Goal: Information Seeking & Learning: Learn about a topic

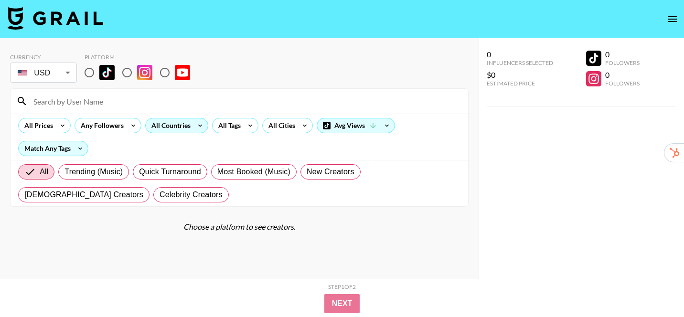
click at [173, 125] on div "All Countries" at bounding box center [169, 125] width 47 height 14
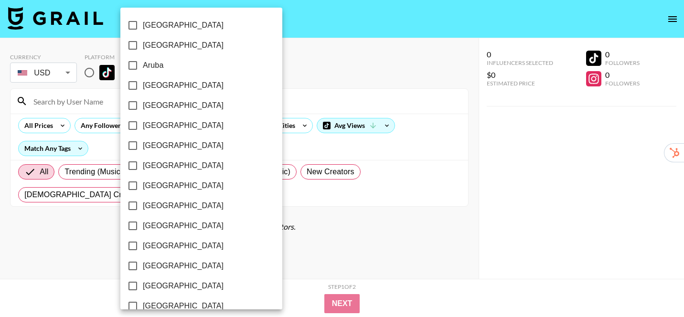
click at [96, 90] on div at bounding box center [342, 158] width 684 height 317
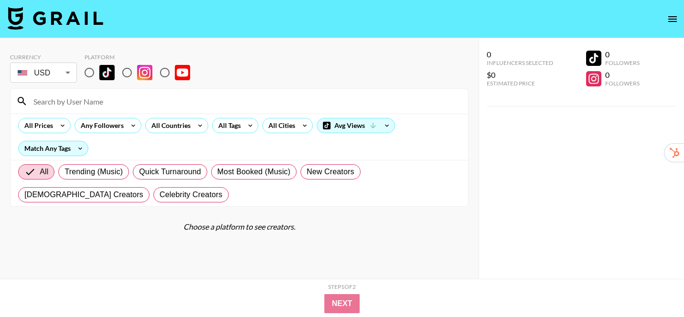
click at [91, 74] on div "[GEOGRAPHIC_DATA] [GEOGRAPHIC_DATA] [GEOGRAPHIC_DATA] [GEOGRAPHIC_DATA] [GEOGRA…" at bounding box center [342, 158] width 684 height 317
click at [87, 71] on input "radio" at bounding box center [89, 73] width 20 height 20
radio input "true"
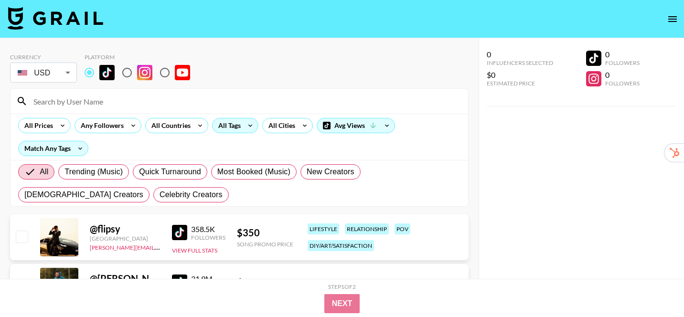
click at [235, 124] on div "All Tags" at bounding box center [227, 125] width 30 height 14
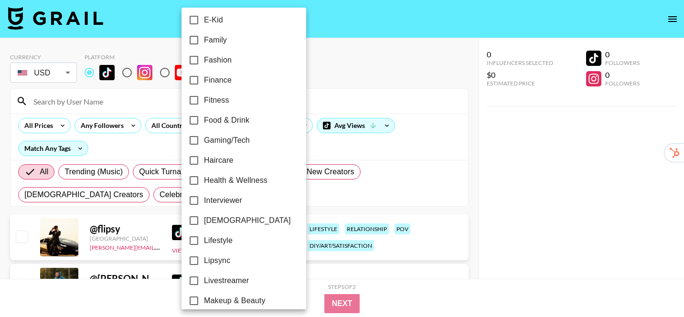
scroll to position [267, 0]
click at [226, 256] on span "Lipsync" at bounding box center [217, 259] width 26 height 11
click at [204, 256] on input "Lipsync" at bounding box center [194, 260] width 20 height 20
checkbox input "true"
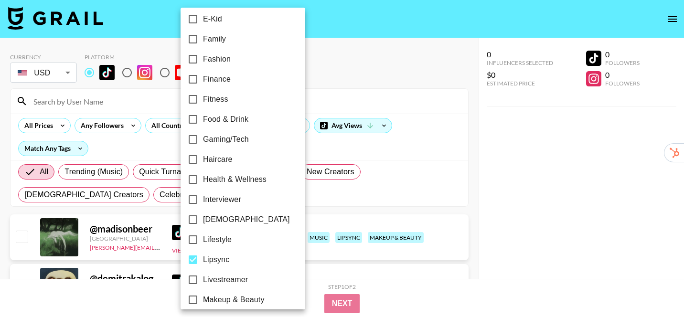
click at [472, 198] on div at bounding box center [342, 158] width 684 height 317
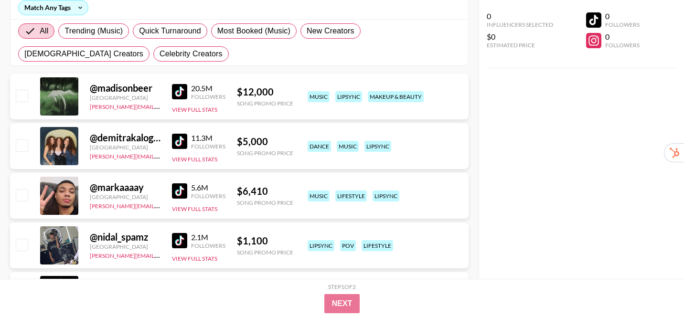
scroll to position [104, 0]
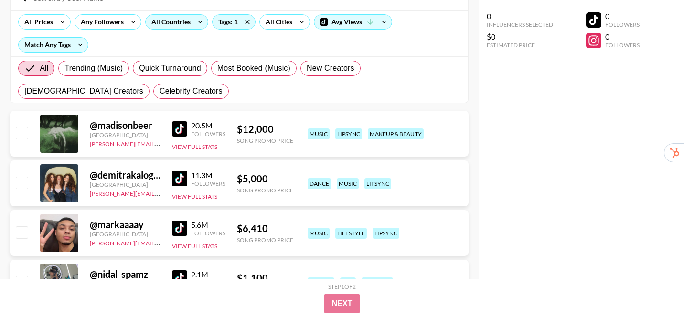
click at [176, 18] on div "All Countries" at bounding box center [169, 22] width 47 height 14
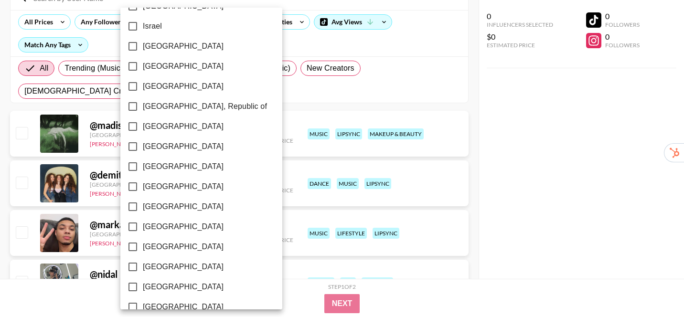
scroll to position [796, 0]
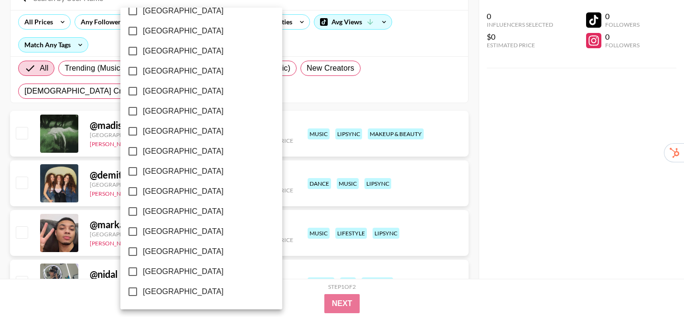
click at [172, 250] on span "[GEOGRAPHIC_DATA]" at bounding box center [183, 251] width 81 height 11
click at [143, 250] on input "[GEOGRAPHIC_DATA]" at bounding box center [133, 252] width 20 height 20
checkbox input "true"
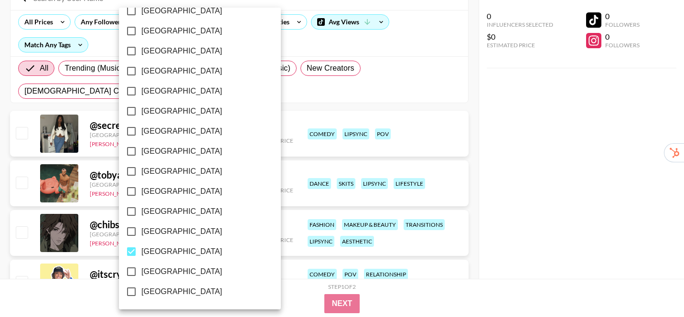
click at [175, 268] on span "[GEOGRAPHIC_DATA]" at bounding box center [181, 271] width 81 height 11
click at [141, 268] on input "[GEOGRAPHIC_DATA]" at bounding box center [131, 272] width 20 height 20
checkbox input "true"
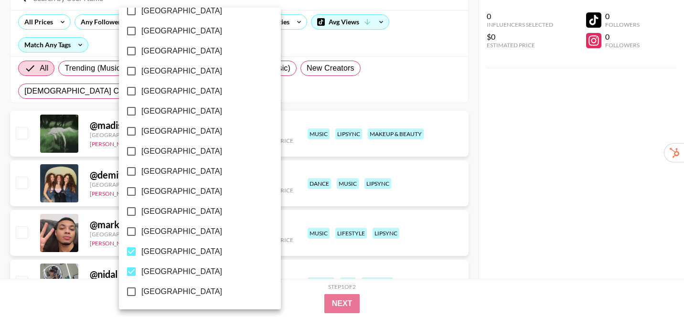
click at [475, 172] on div at bounding box center [342, 158] width 684 height 317
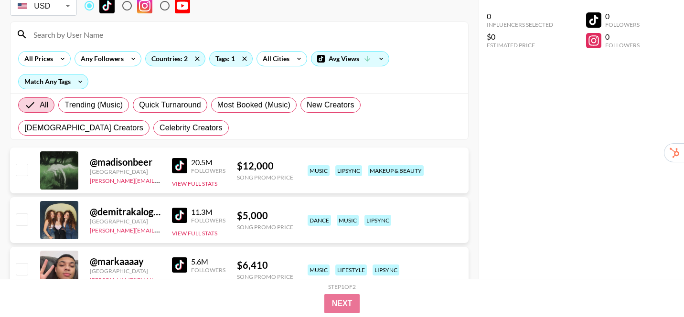
scroll to position [65, 0]
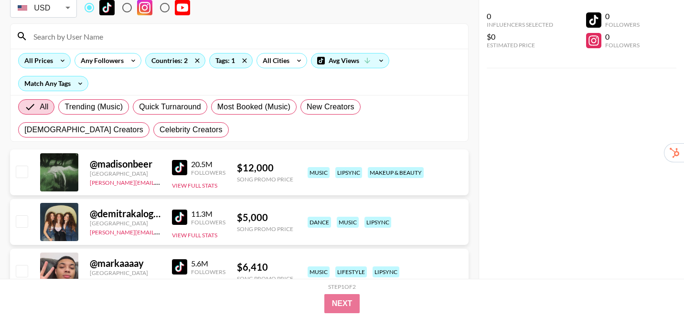
click at [53, 58] on div "All Prices" at bounding box center [37, 60] width 36 height 14
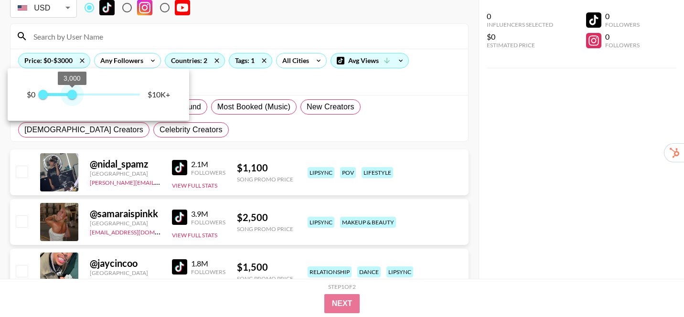
type input "2750"
drag, startPoint x: 142, startPoint y: 97, endPoint x: 71, endPoint y: 93, distance: 71.7
click at [71, 93] on span "2,750" at bounding box center [70, 95] width 10 height 10
click at [479, 166] on div at bounding box center [342, 158] width 684 height 317
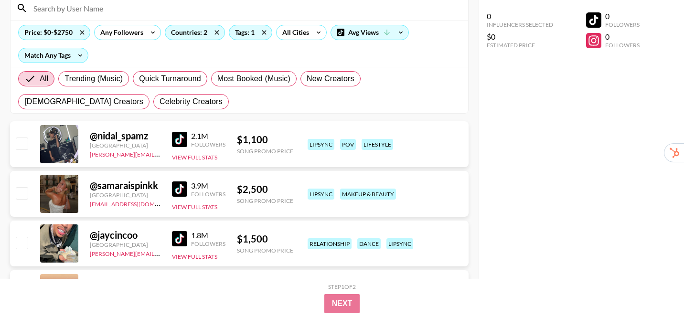
scroll to position [111, 0]
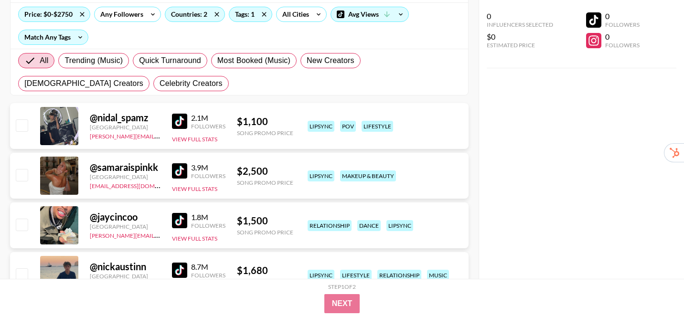
click at [177, 169] on img at bounding box center [179, 170] width 15 height 15
